Goal: Find specific page/section: Find specific page/section

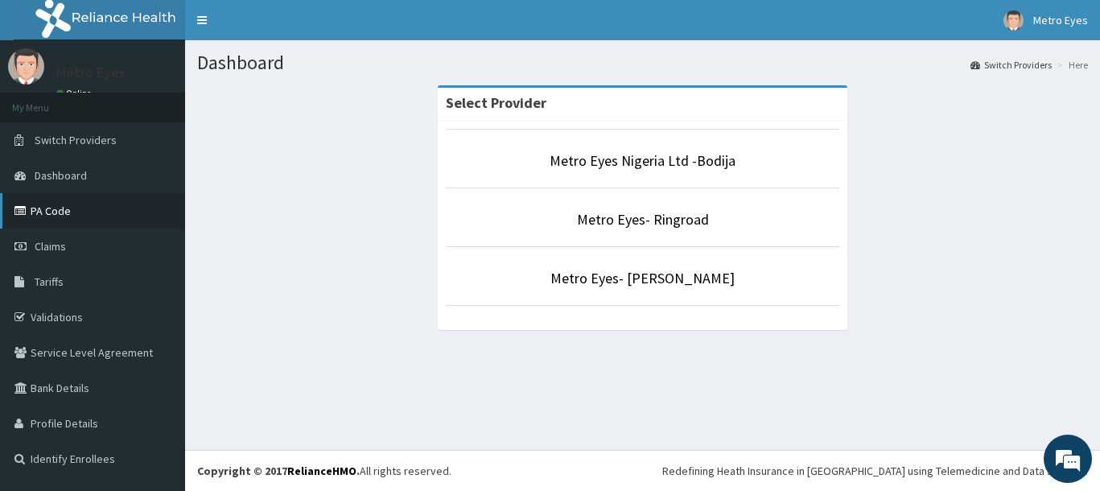
click at [58, 211] on link "PA Code" at bounding box center [92, 210] width 185 height 35
click at [59, 279] on span "Tariffs" at bounding box center [49, 281] width 29 height 14
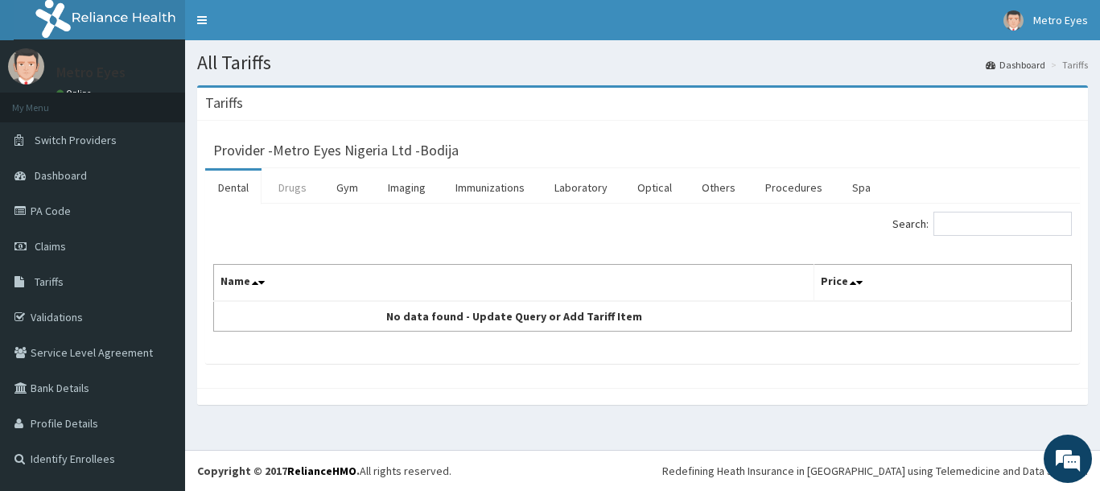
click at [310, 195] on link "Drugs" at bounding box center [292, 188] width 54 height 34
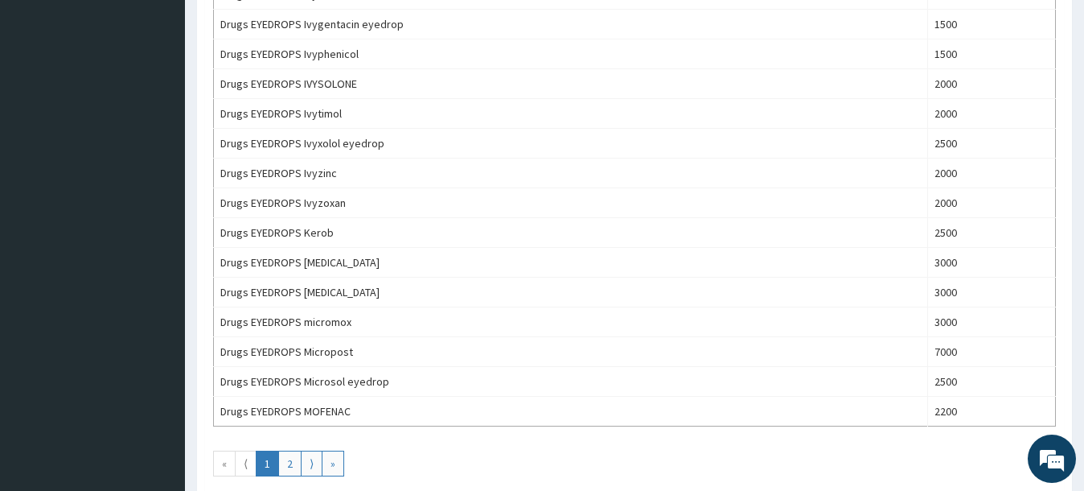
scroll to position [1408, 0]
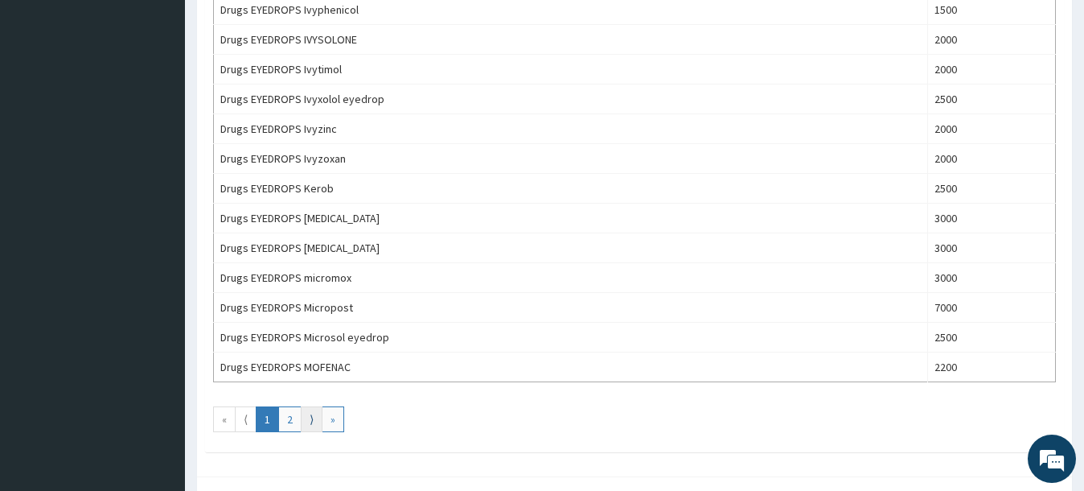
click at [305, 418] on link "⟩" at bounding box center [312, 419] width 22 height 26
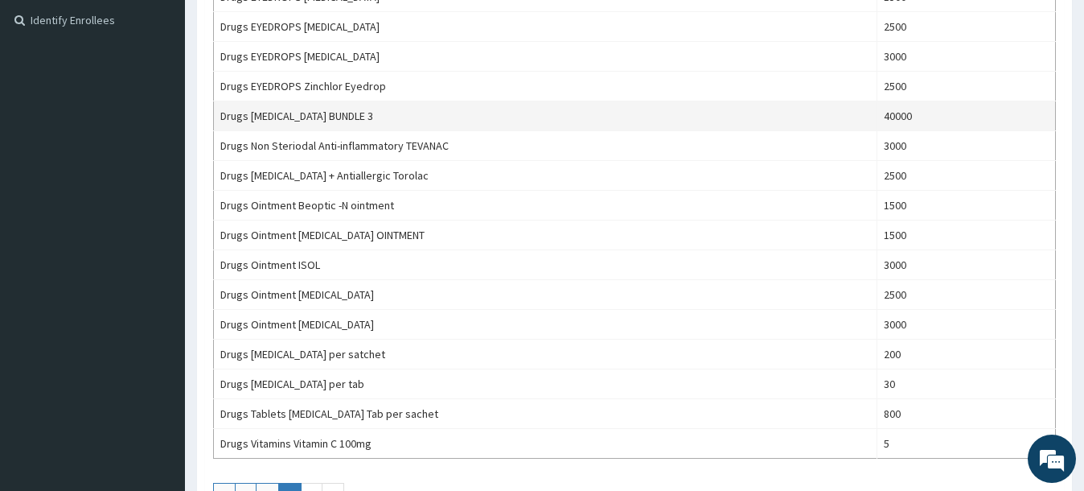
scroll to position [486, 0]
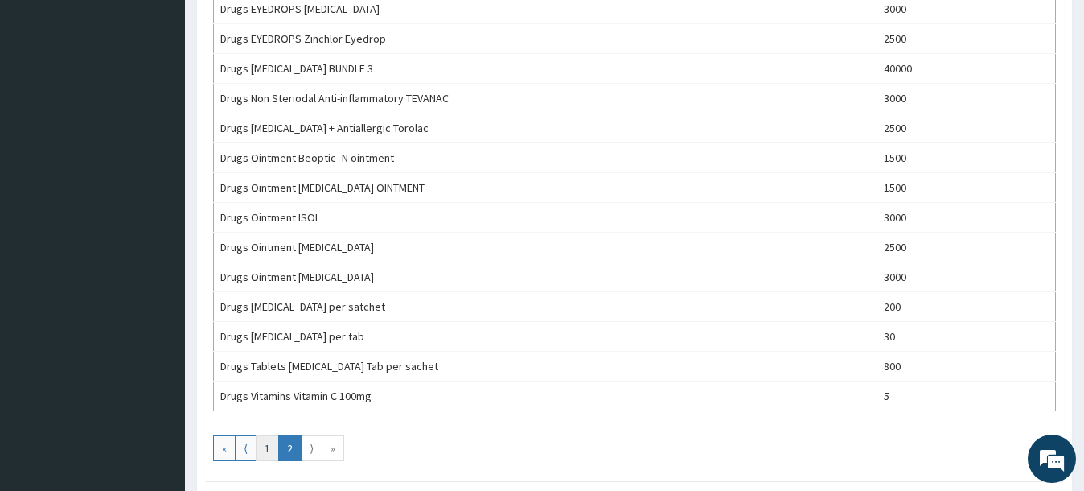
click at [273, 455] on link "1" at bounding box center [267, 448] width 23 height 26
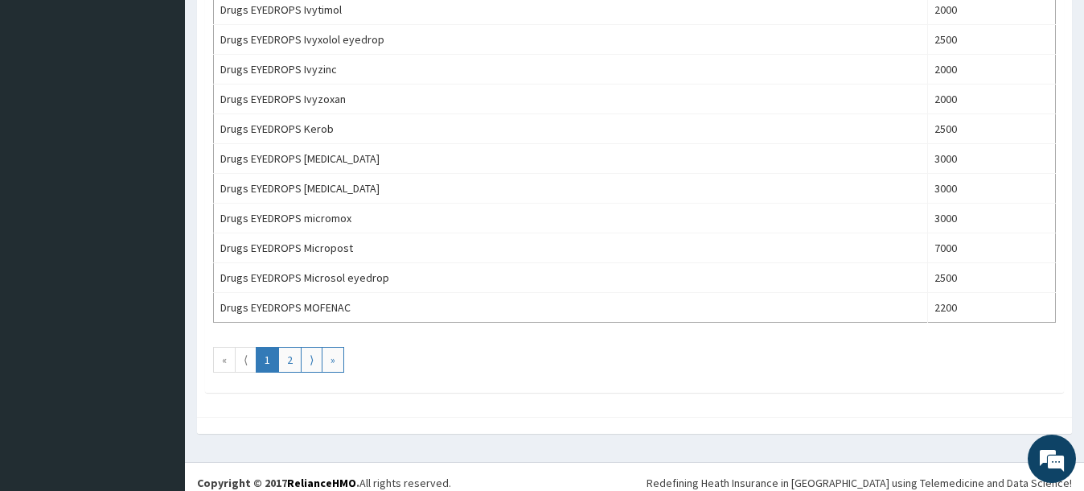
scroll to position [1479, 0]
